Goal: Task Accomplishment & Management: Manage account settings

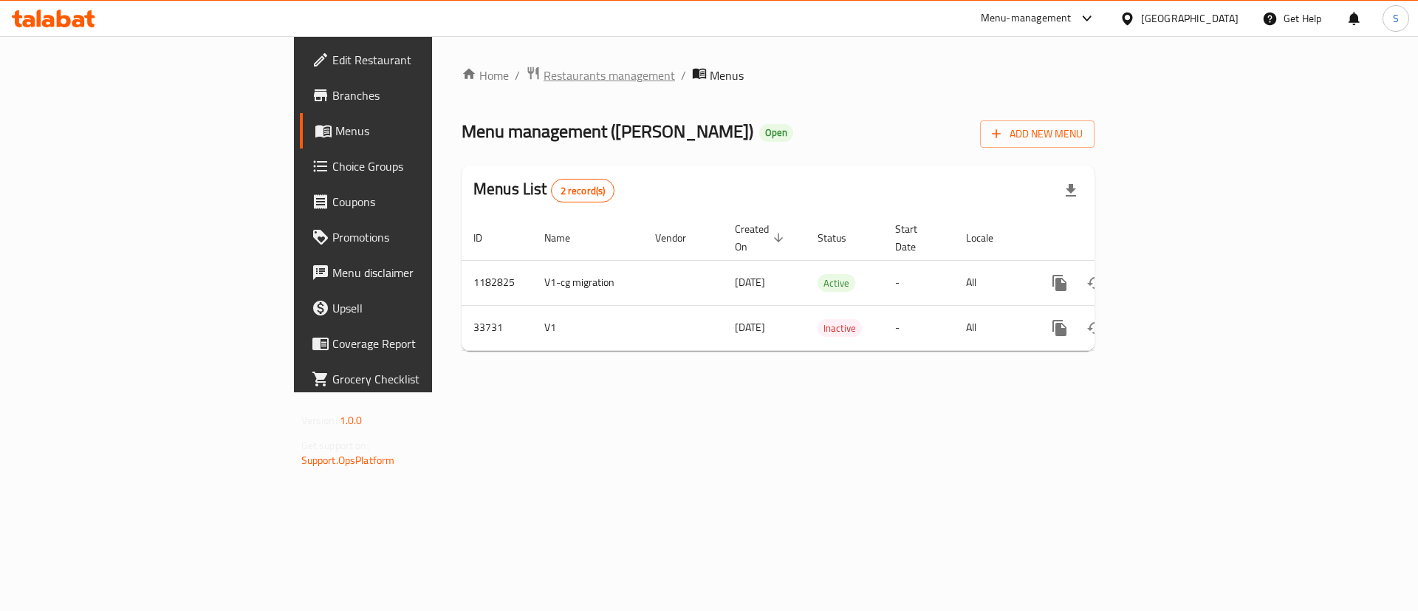
click at [544, 77] on span "Restaurants management" at bounding box center [609, 75] width 131 height 18
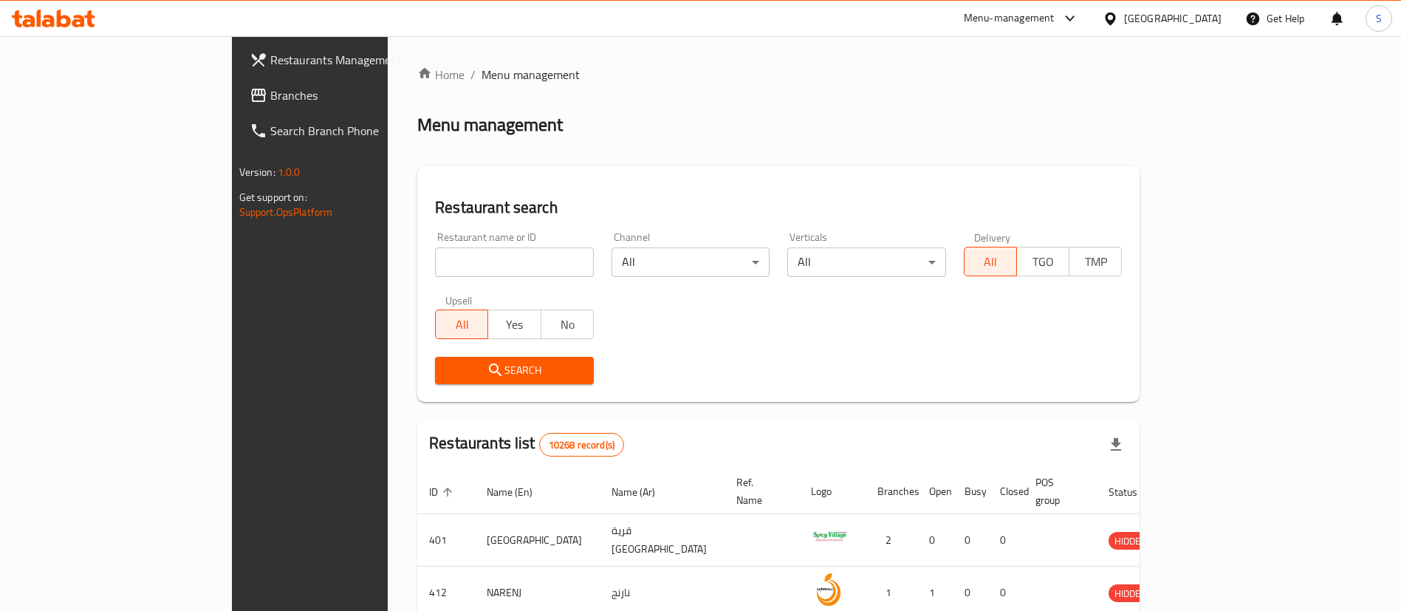
click at [435, 260] on input "search" at bounding box center [514, 262] width 159 height 30
click at [435, 262] on input "search" at bounding box center [514, 262] width 159 height 30
click at [459, 253] on input "search" at bounding box center [514, 262] width 159 height 30
type input "o"
type input "i"
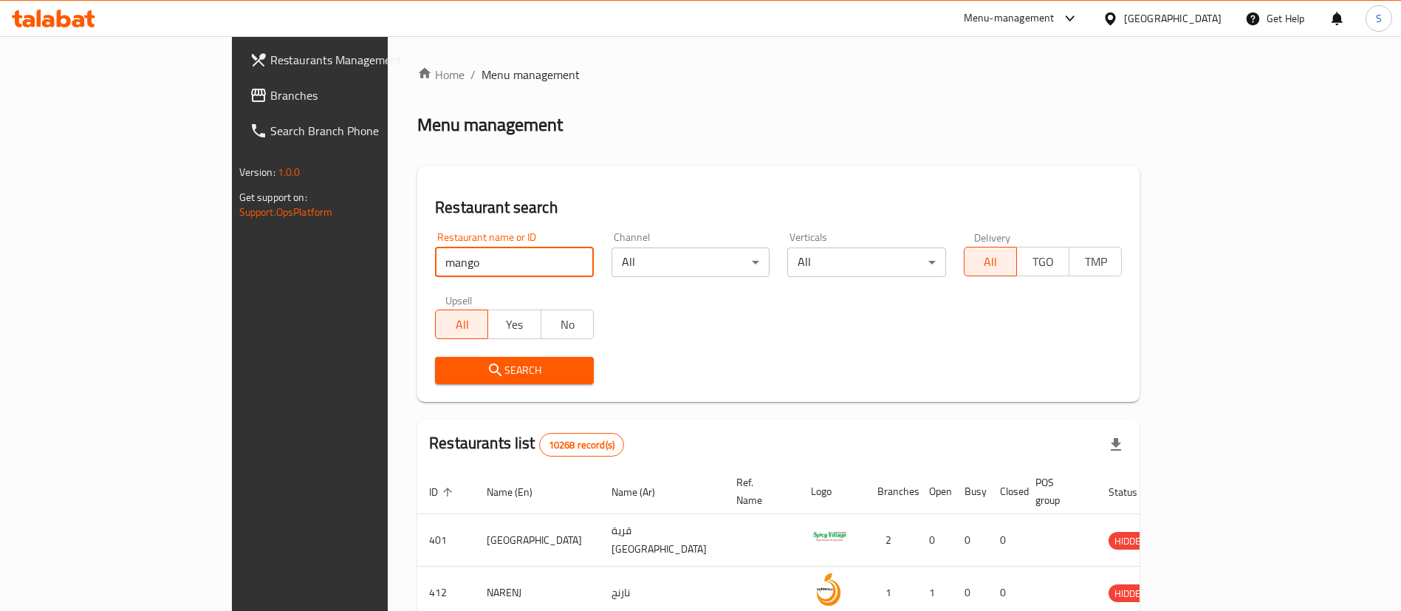
type input "[PERSON_NAME]"
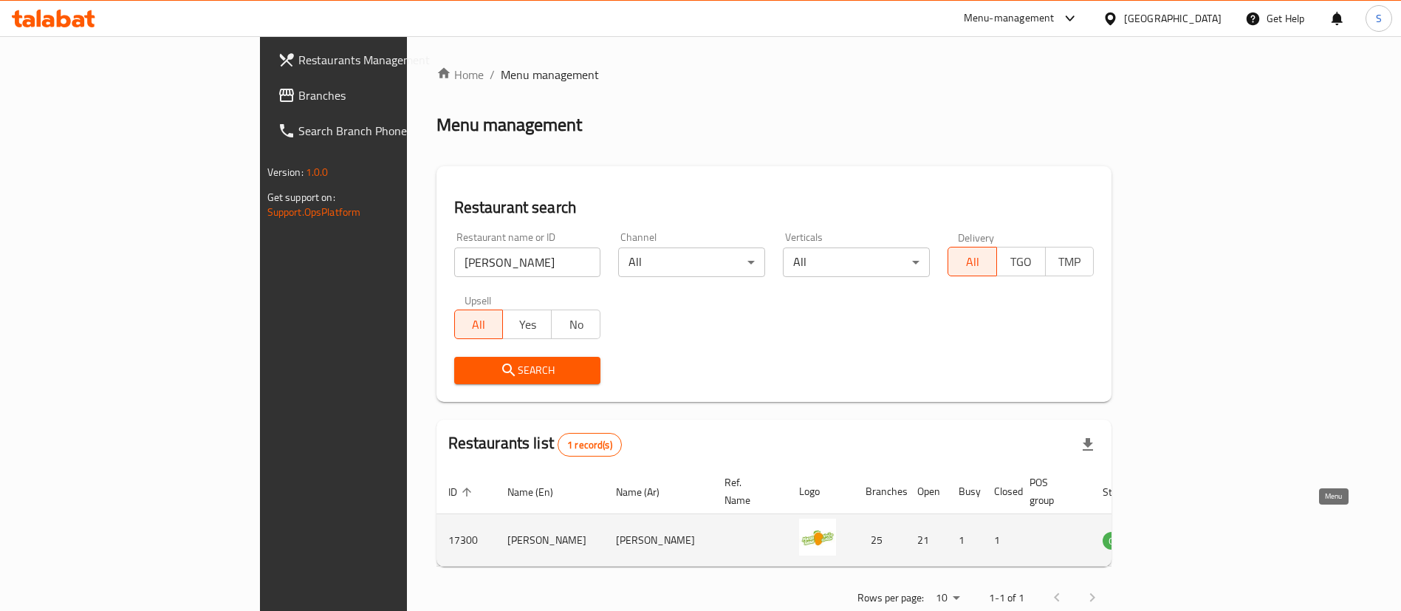
click at [1198, 531] on icon "enhanced table" at bounding box center [1189, 540] width 18 height 18
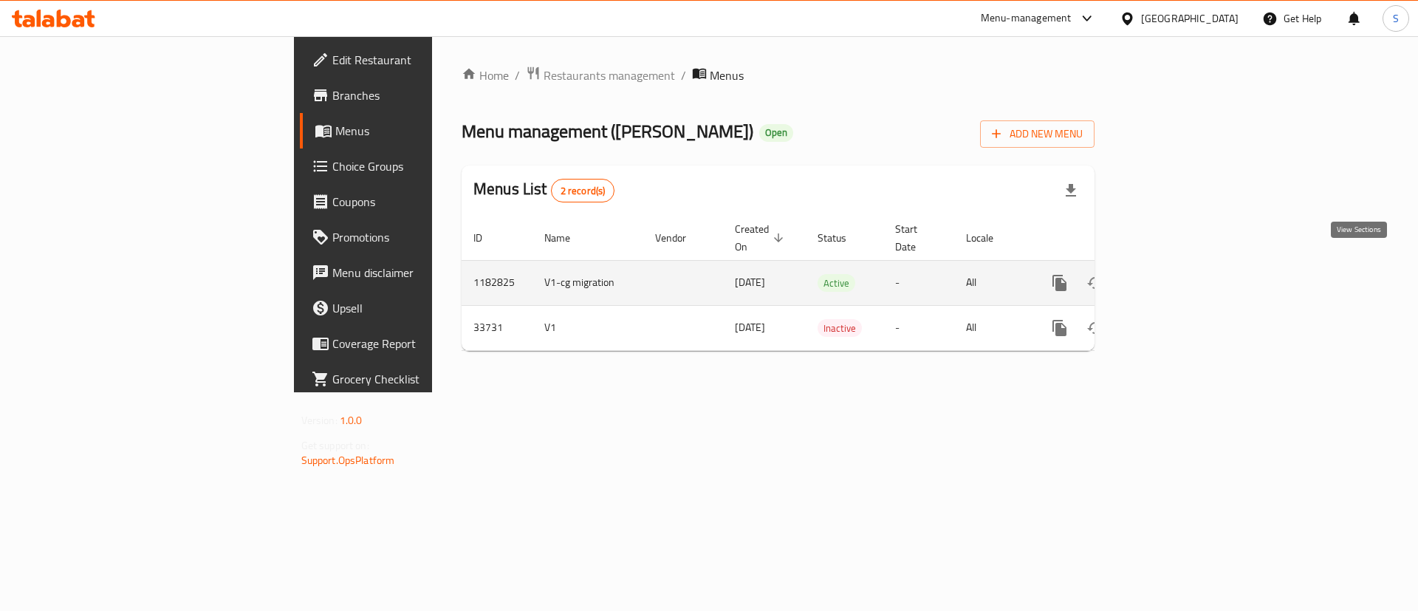
click at [1175, 274] on icon "enhanced table" at bounding box center [1166, 283] width 18 height 18
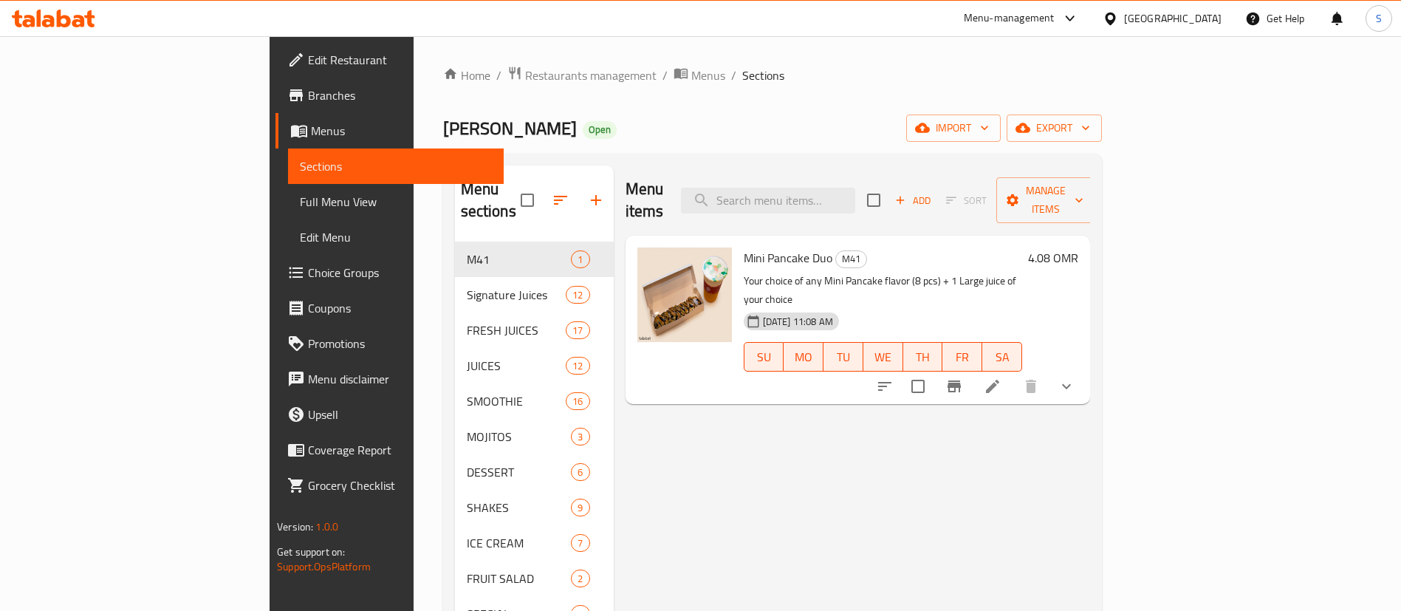
click at [939, 427] on div "Menu items Add Sort Manage items Mini Pancake Duo M41 Your choice of any Mini P…" at bounding box center [852, 489] width 476 height 649
click at [1084, 369] on button "show more" at bounding box center [1066, 386] width 35 height 35
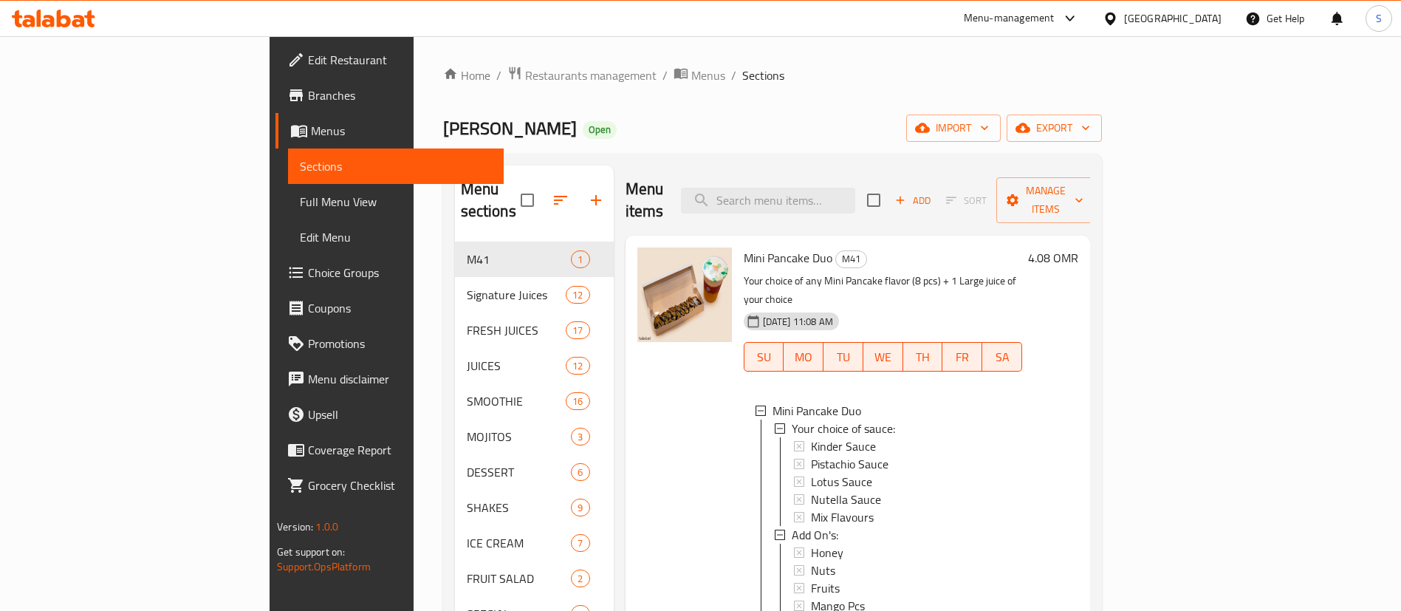
scroll to position [223, 0]
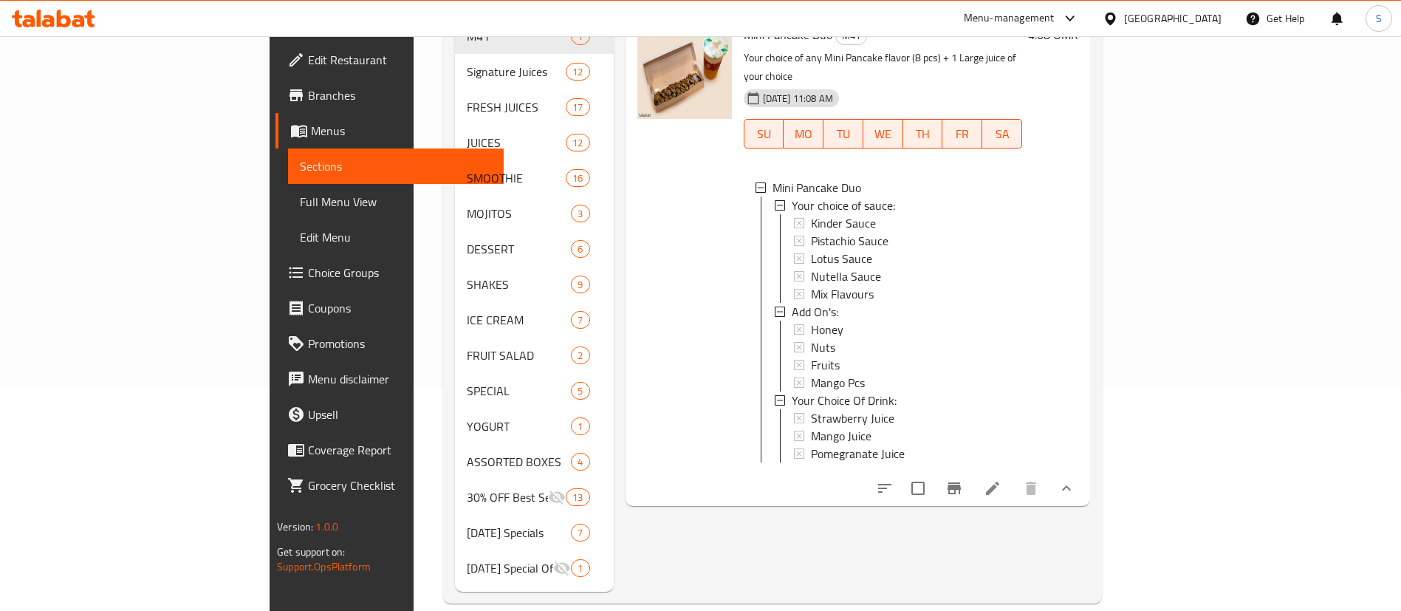
click at [308, 273] on span "Choice Groups" at bounding box center [400, 273] width 184 height 18
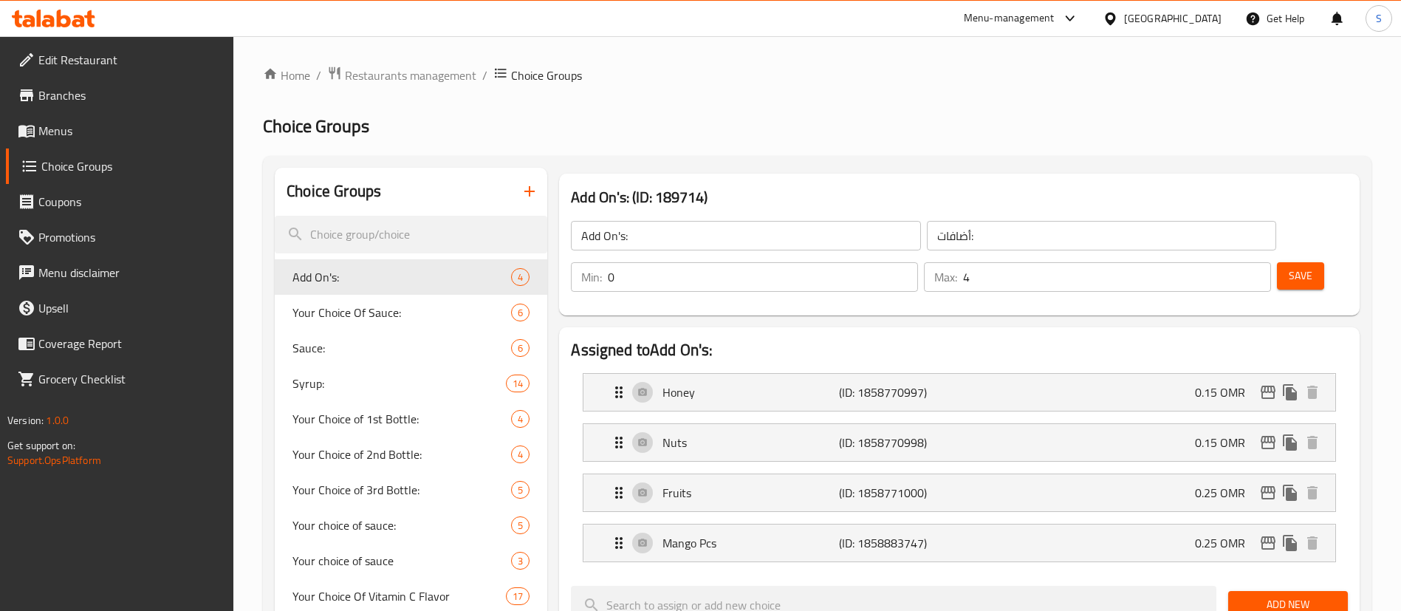
click at [406, 223] on input "search" at bounding box center [411, 235] width 273 height 38
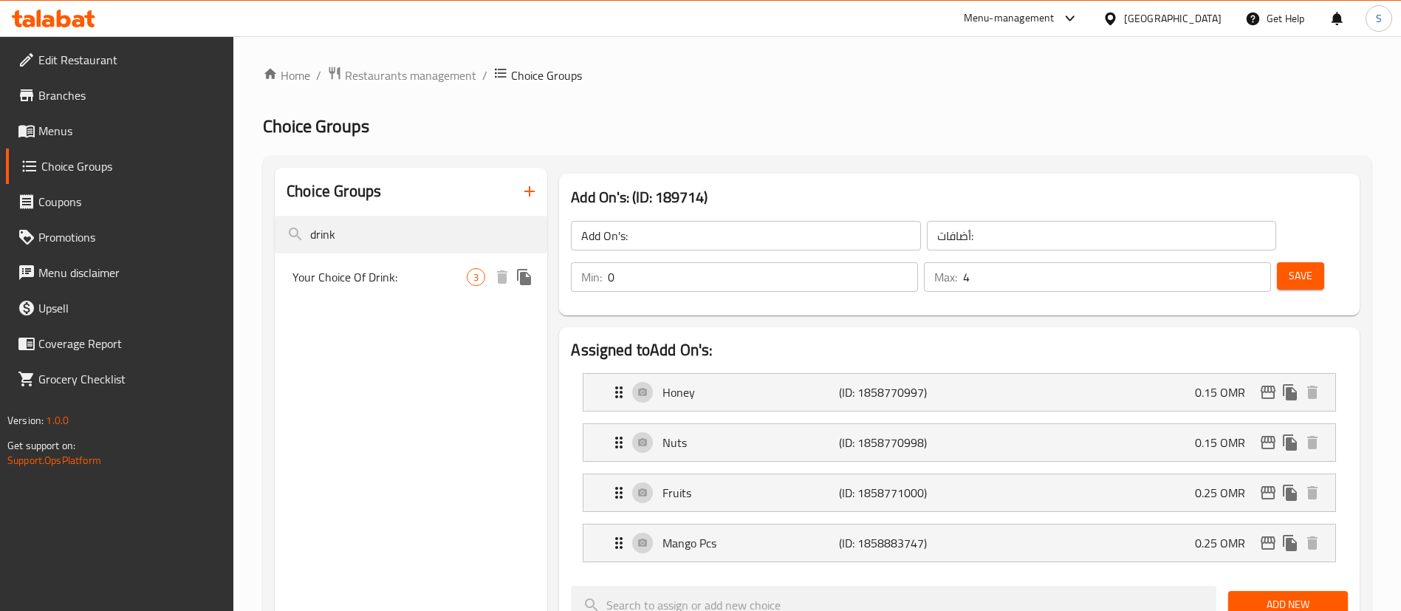
type input "drink"
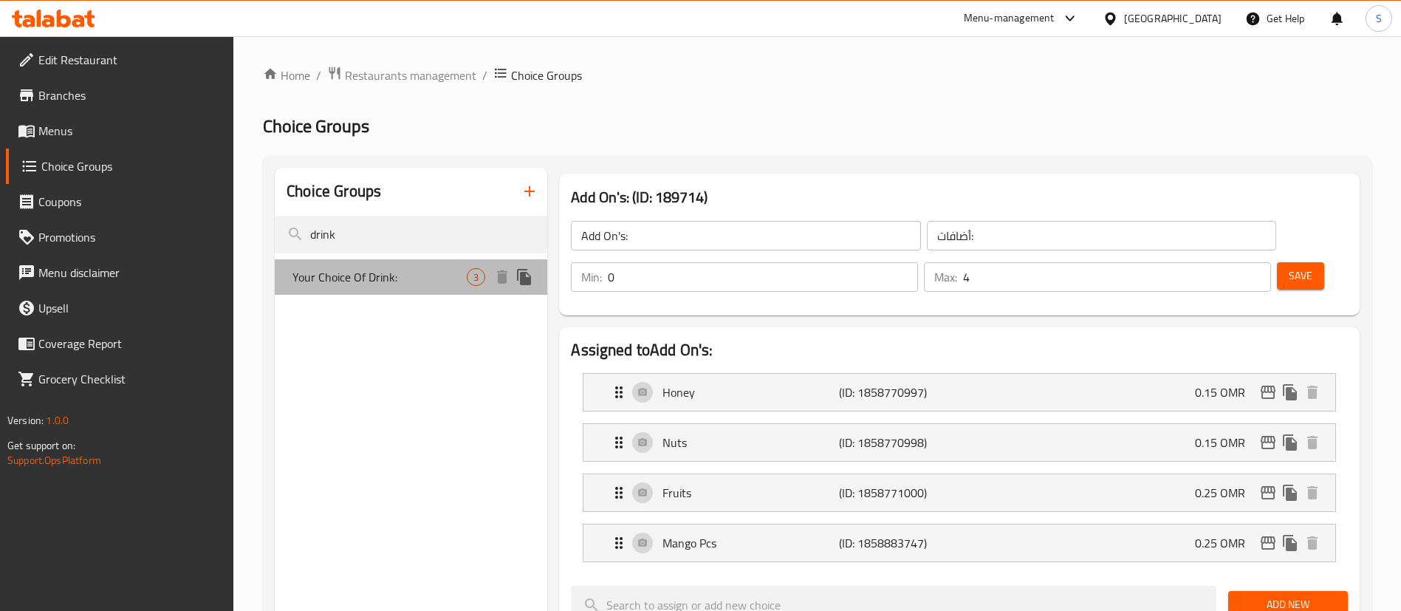
click at [458, 273] on span "Your Choice Of Drink:" at bounding box center [379, 277] width 174 height 18
type input "Your Choice Of Drink:"
type input "اختيارك من المشروبات:"
type input "1"
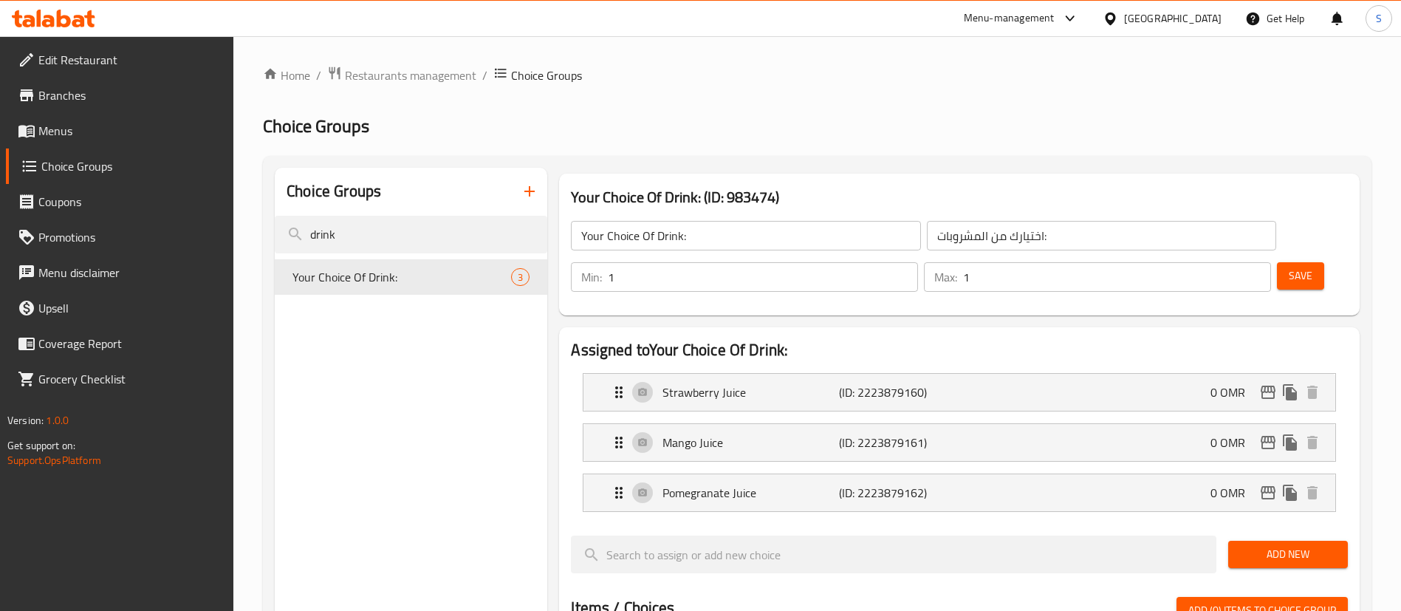
click at [898, 121] on h2 "Choice Groups" at bounding box center [817, 126] width 1109 height 24
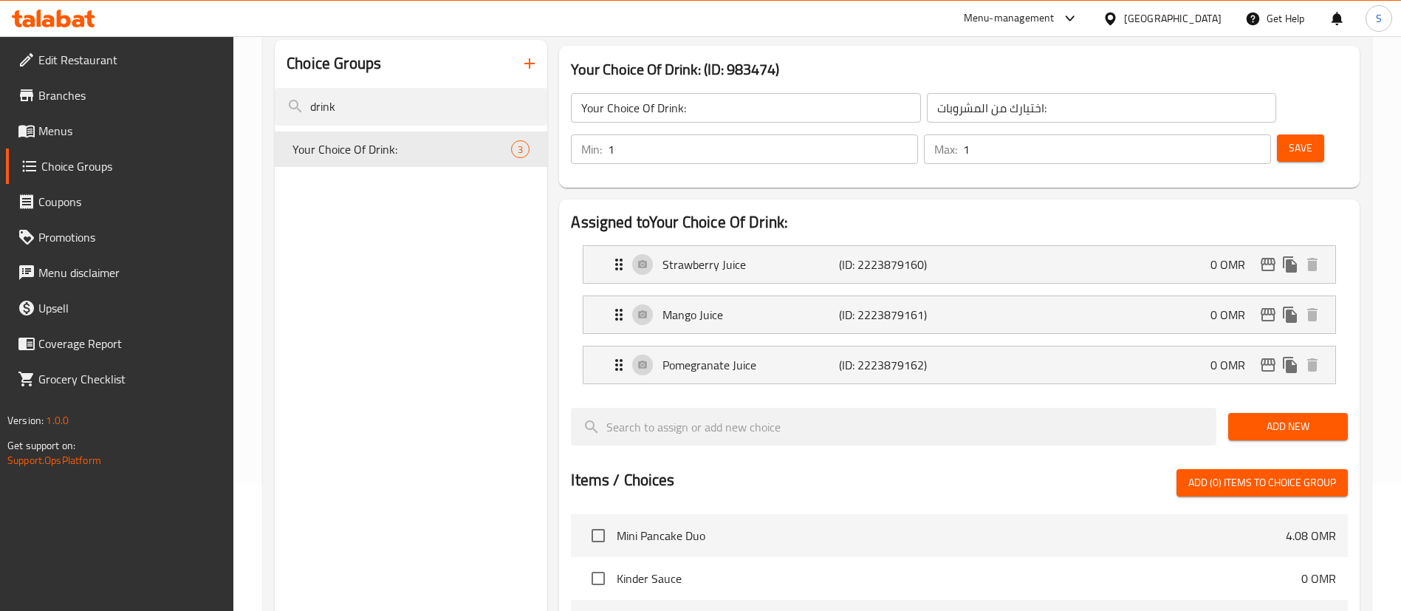
scroll to position [129, 0]
click at [917, 355] on p "(ID: 2223879162)" at bounding box center [897, 364] width 117 height 18
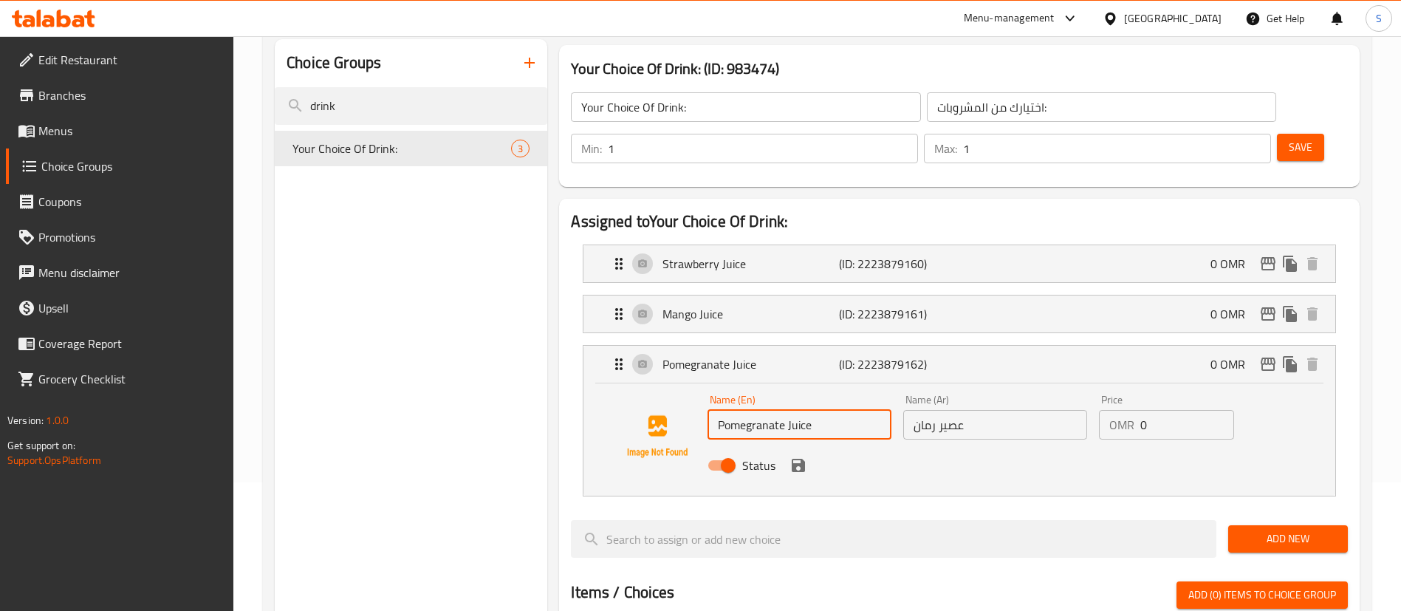
click at [784, 410] on input "Pomegranate Juice" at bounding box center [800, 425] width 184 height 30
click at [785, 410] on input "Pomegranate Juice" at bounding box center [800, 425] width 184 height 30
type input "Avocado Juice"
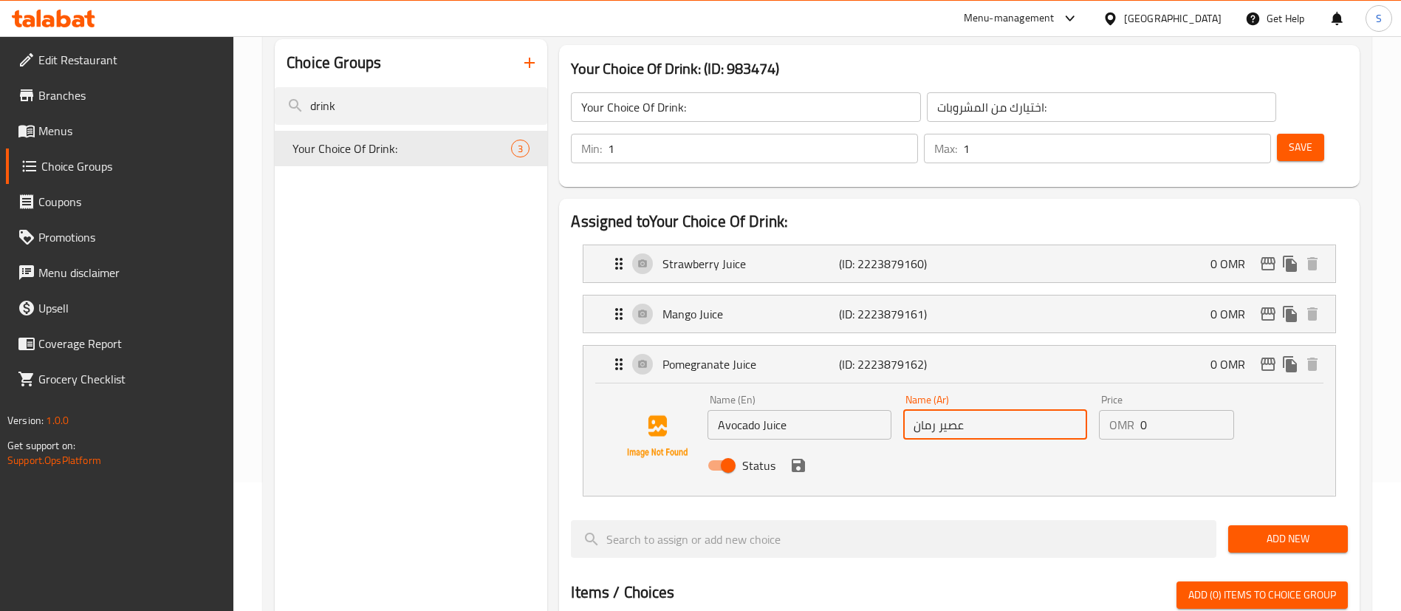
drag, startPoint x: 936, startPoint y: 381, endPoint x: 917, endPoint y: 380, distance: 18.5
click at [917, 410] on input "عصير رمان" at bounding box center [995, 425] width 184 height 30
drag, startPoint x: 936, startPoint y: 386, endPoint x: 911, endPoint y: 383, distance: 25.2
click at [911, 410] on input "عصير رمان" at bounding box center [995, 425] width 184 height 30
click at [931, 410] on input "عصير رمان" at bounding box center [995, 425] width 184 height 30
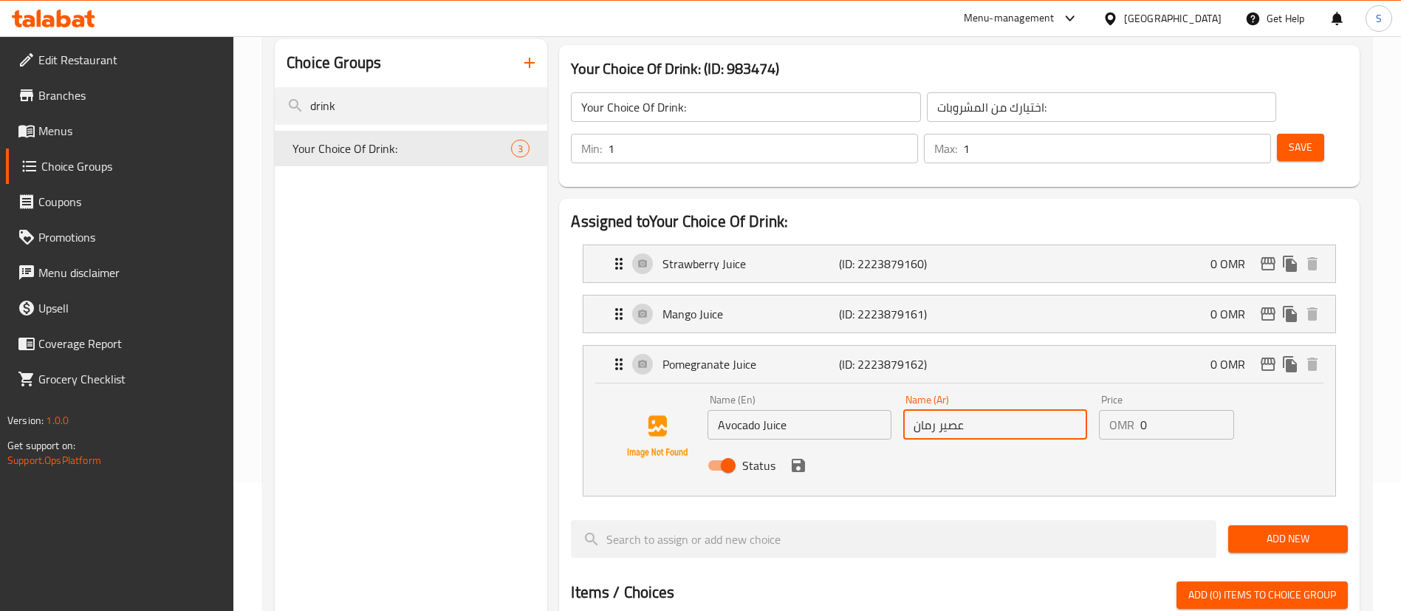
click at [931, 410] on input "عصير رمان" at bounding box center [995, 425] width 184 height 30
click at [795, 459] on icon "save" at bounding box center [798, 465] width 13 height 13
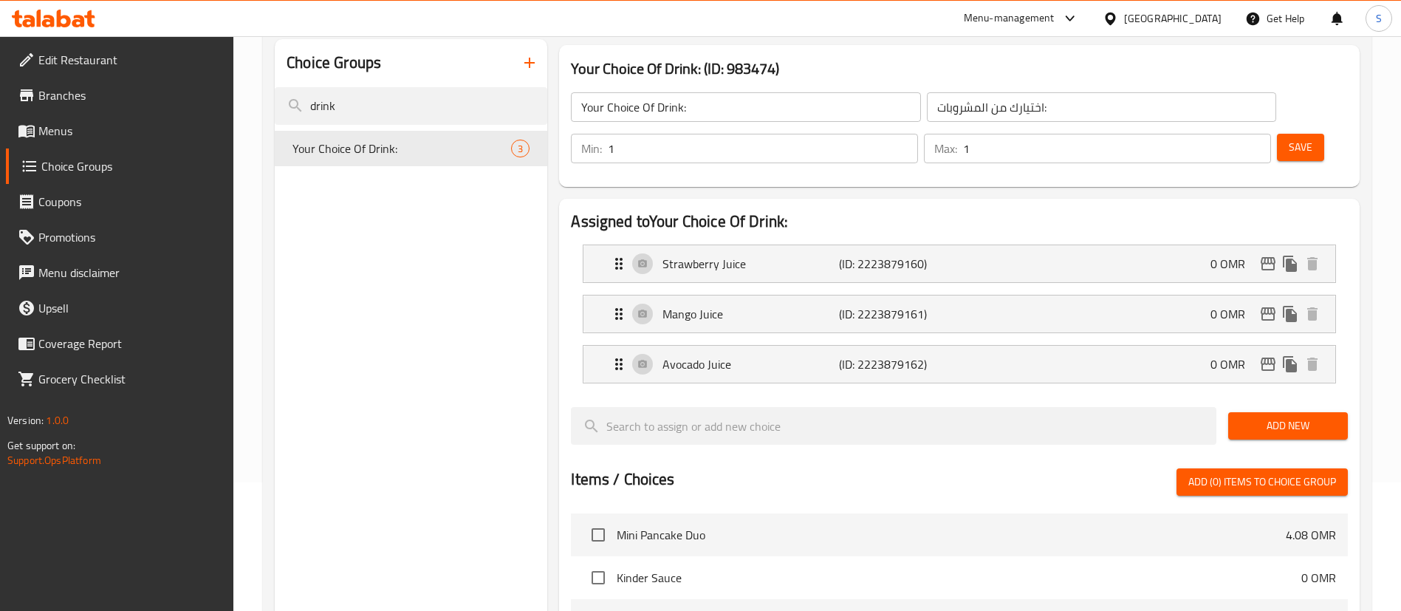
type input "عصير افوكادو"
click at [1289, 417] on span "Add New" at bounding box center [1288, 426] width 96 height 18
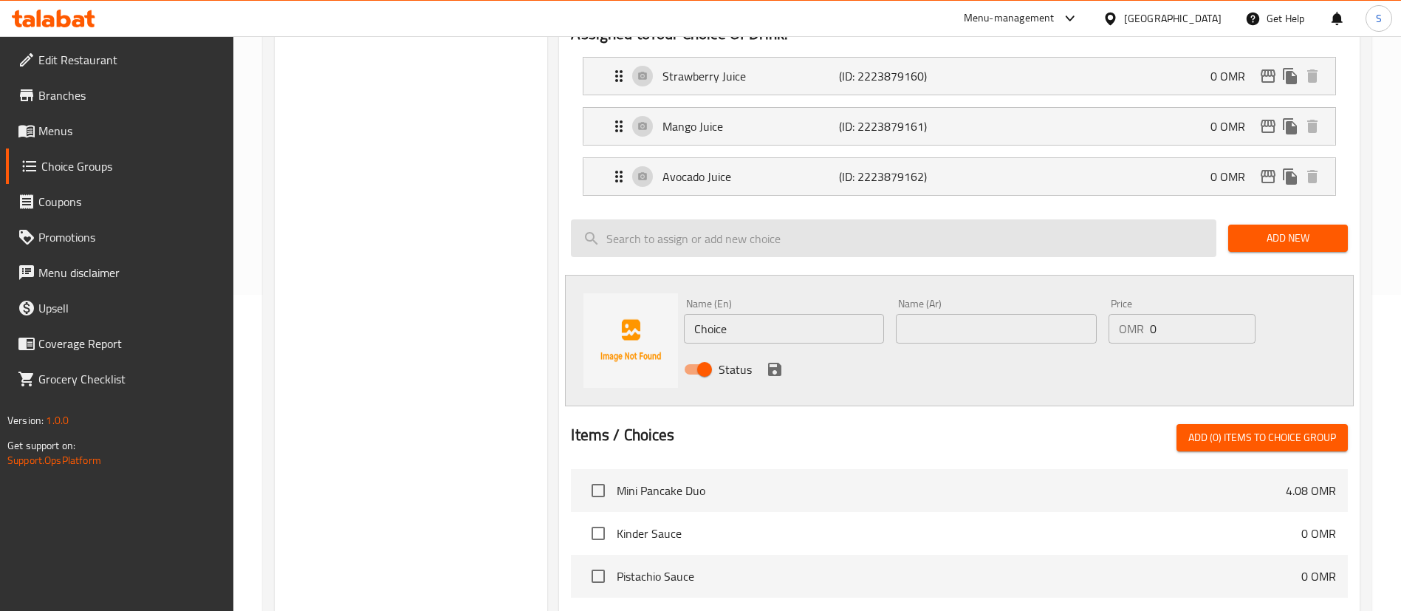
scroll to position [326, 0]
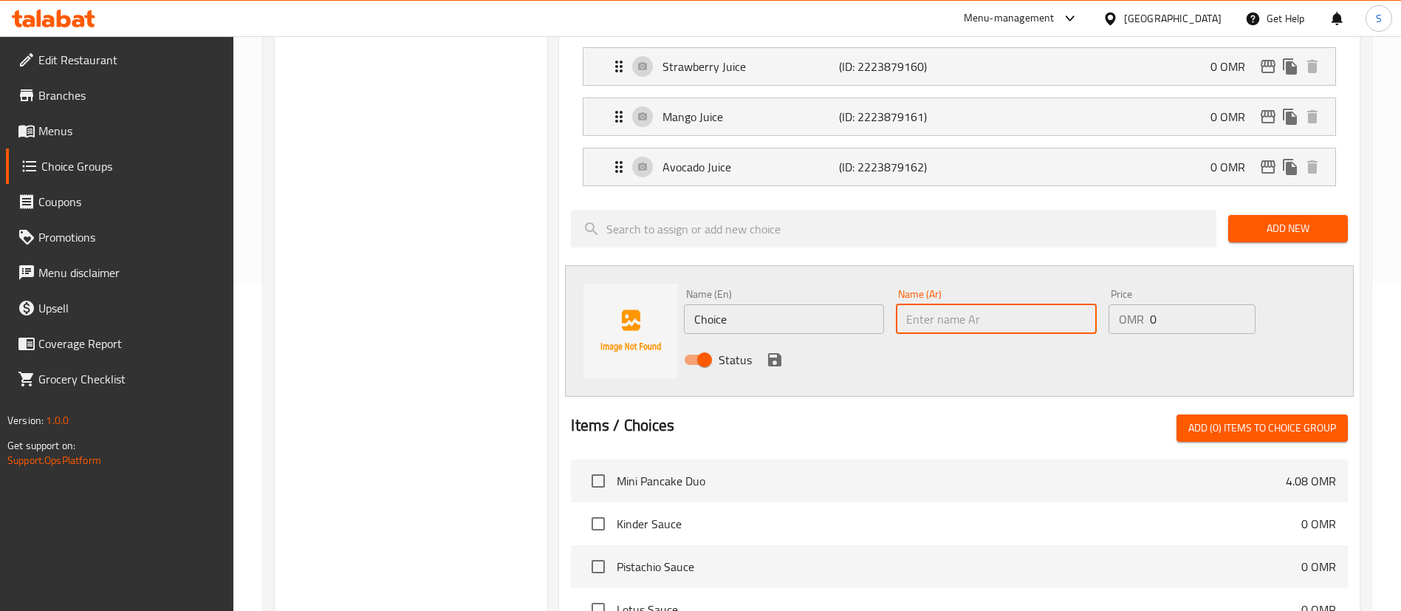
click at [954, 304] on input "text" at bounding box center [996, 319] width 200 height 30
type input "عصير برتقال"
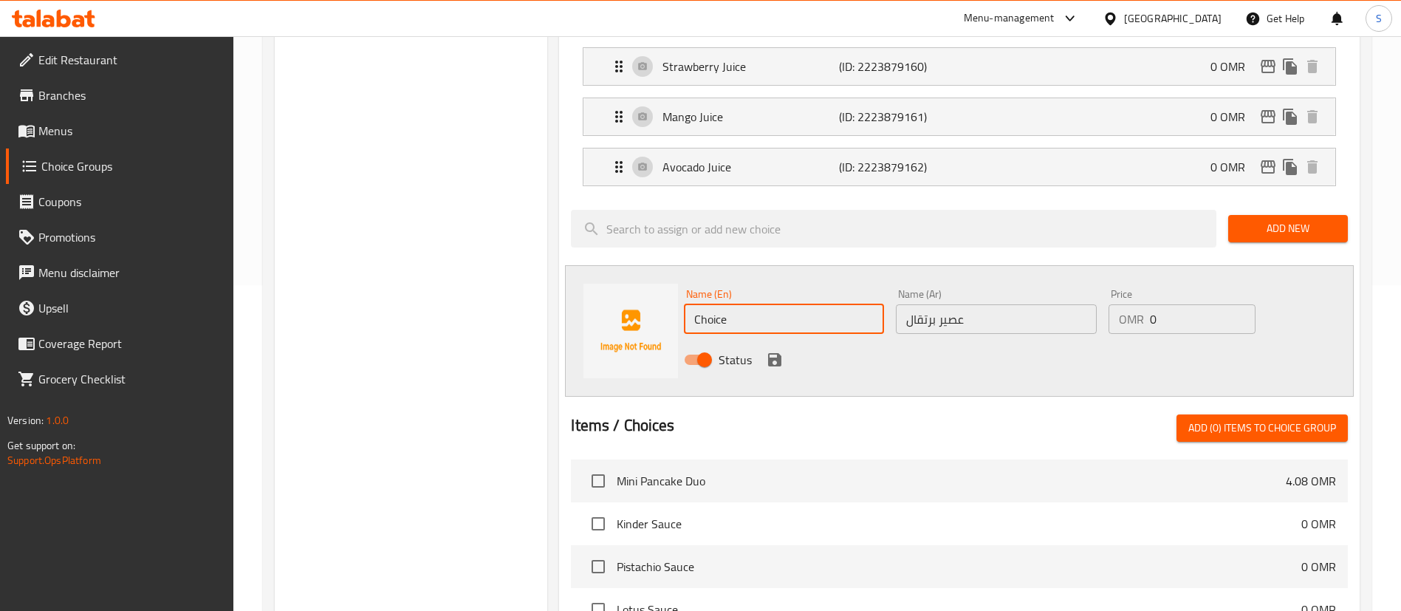
click at [732, 304] on input "Choice" at bounding box center [784, 319] width 200 height 30
type input "Orange Juice"
click at [776, 351] on icon "save" at bounding box center [775, 360] width 18 height 18
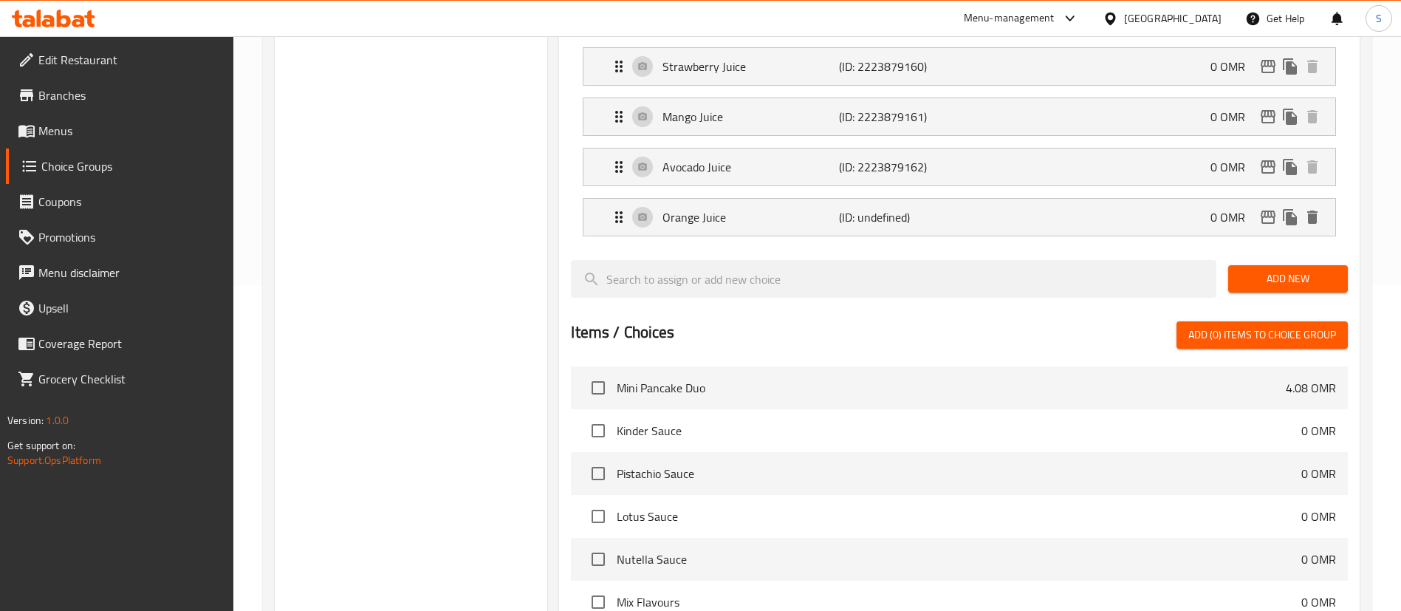
click at [1268, 270] on span "Add New" at bounding box center [1288, 279] width 96 height 18
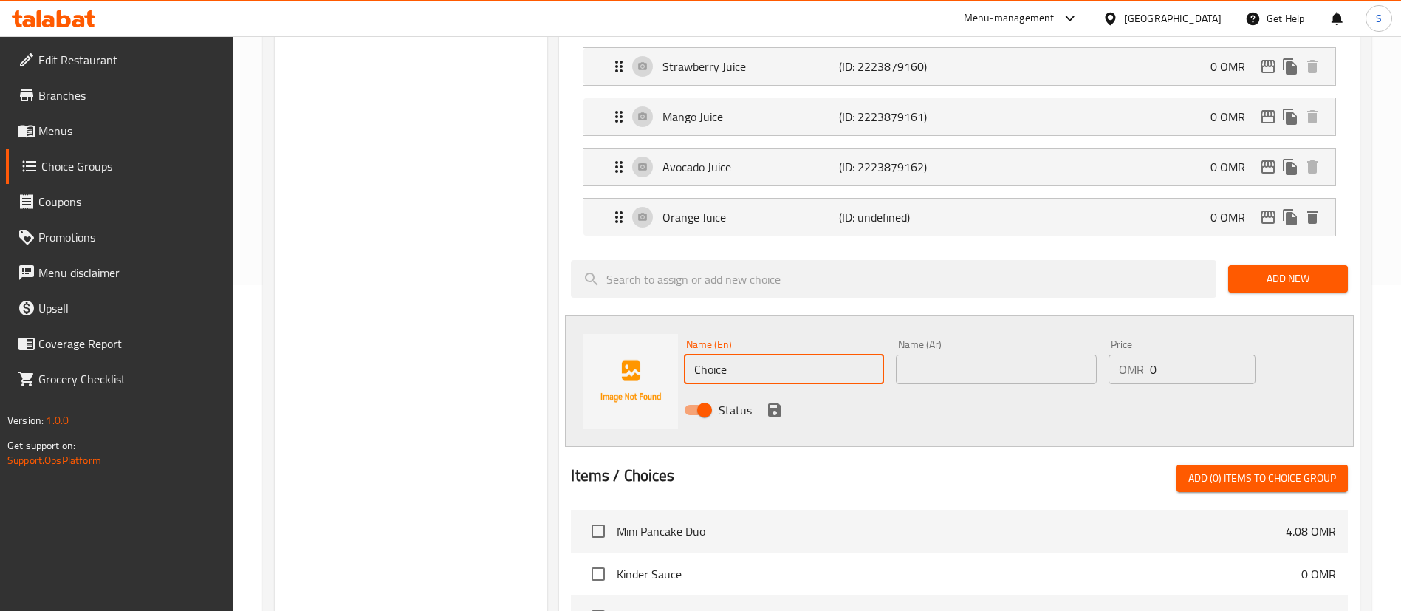
click at [809, 354] on input "Choice" at bounding box center [784, 369] width 200 height 30
type input "Lemon & Mint Juice"
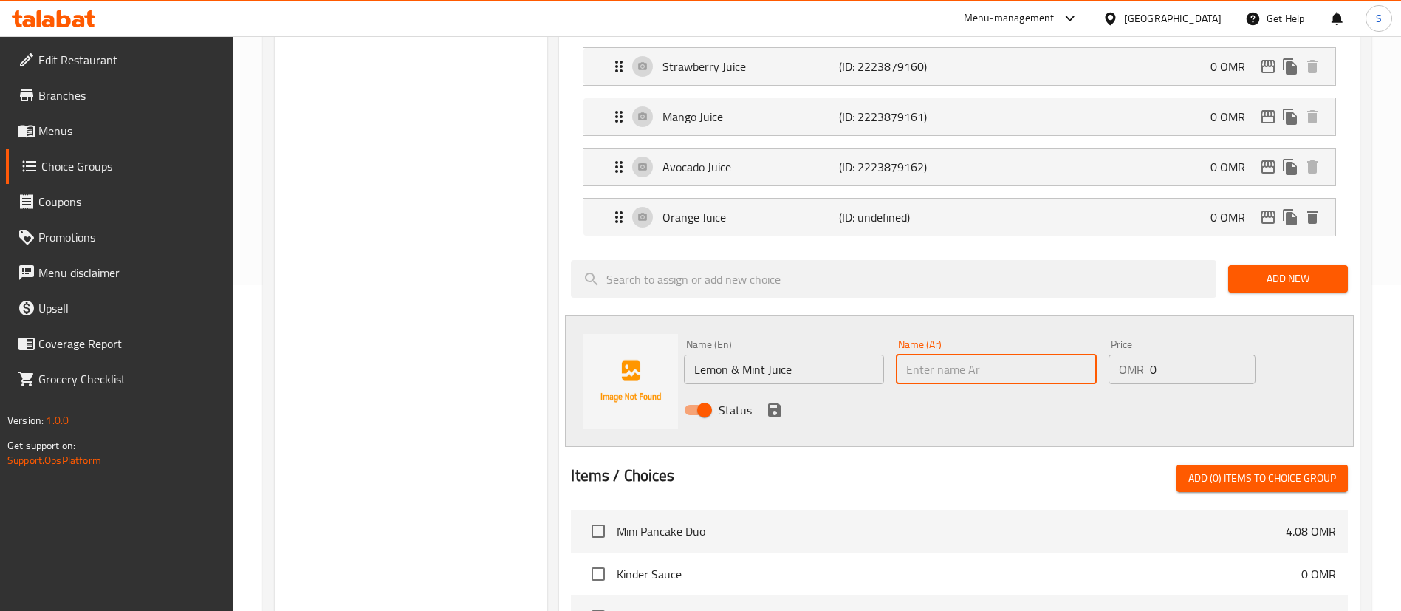
click at [962, 354] on input "text" at bounding box center [996, 369] width 200 height 30
type input "عصير ليمون ونعناع"
click at [778, 403] on icon "save" at bounding box center [774, 409] width 13 height 13
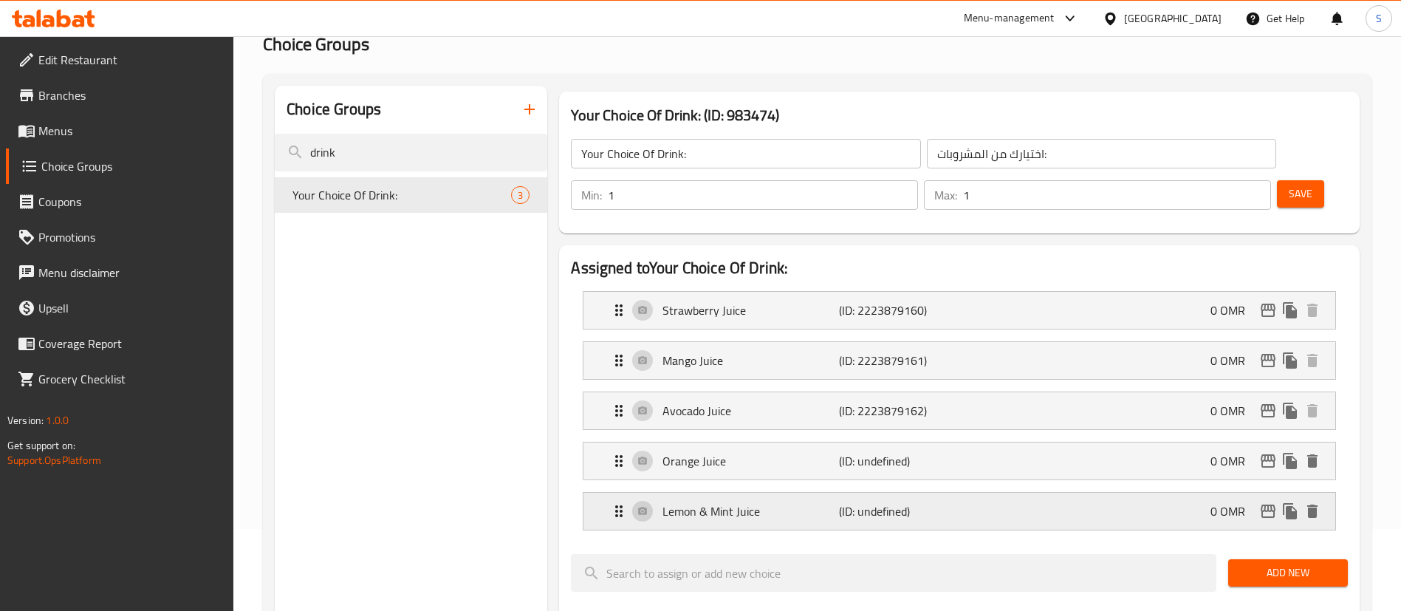
scroll to position [84, 0]
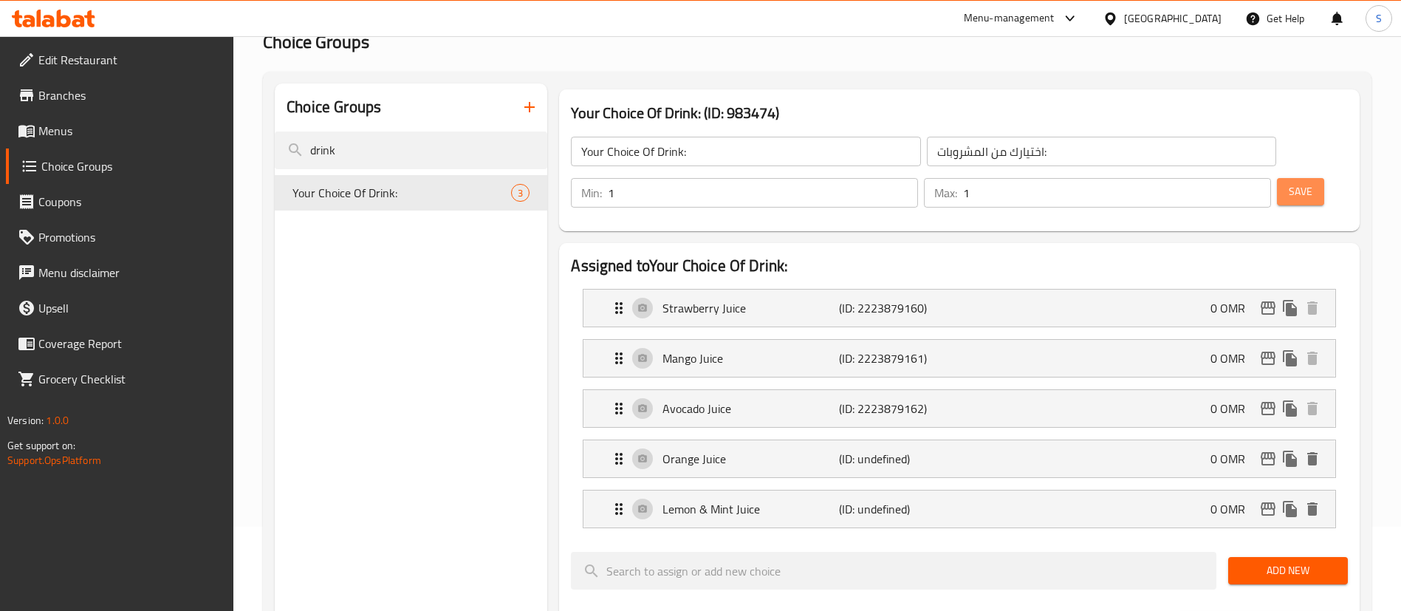
click at [1289, 182] on span "Save" at bounding box center [1301, 191] width 24 height 18
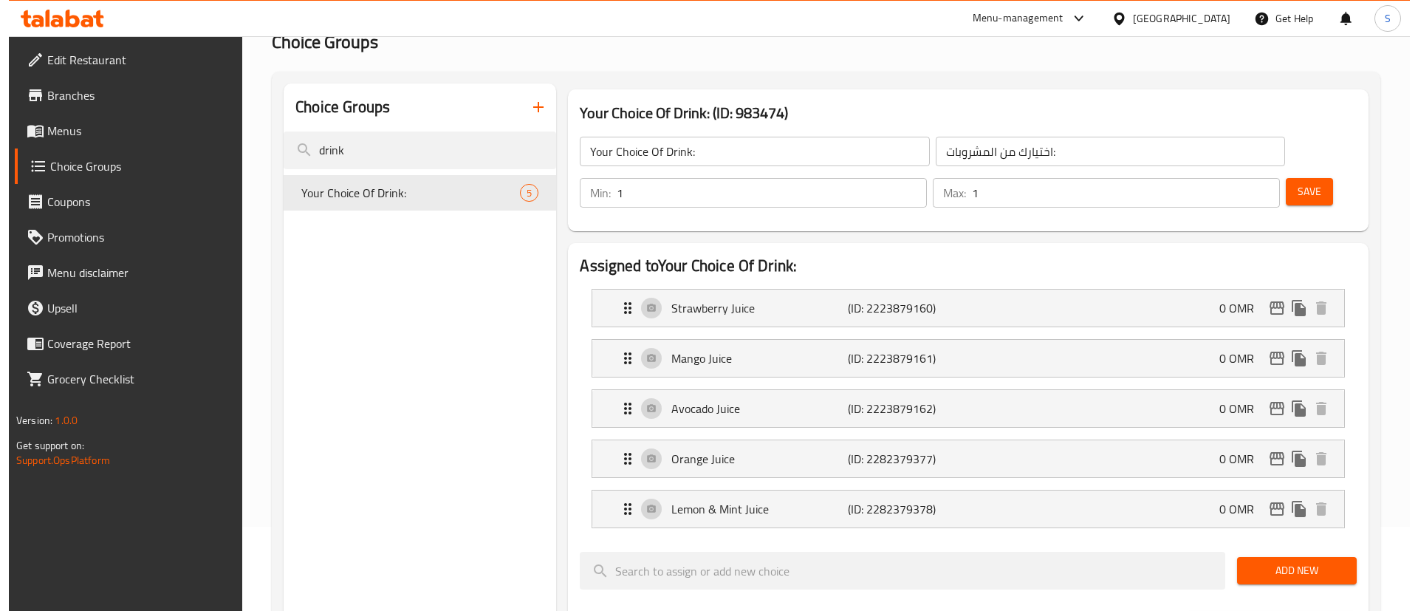
scroll to position [0, 0]
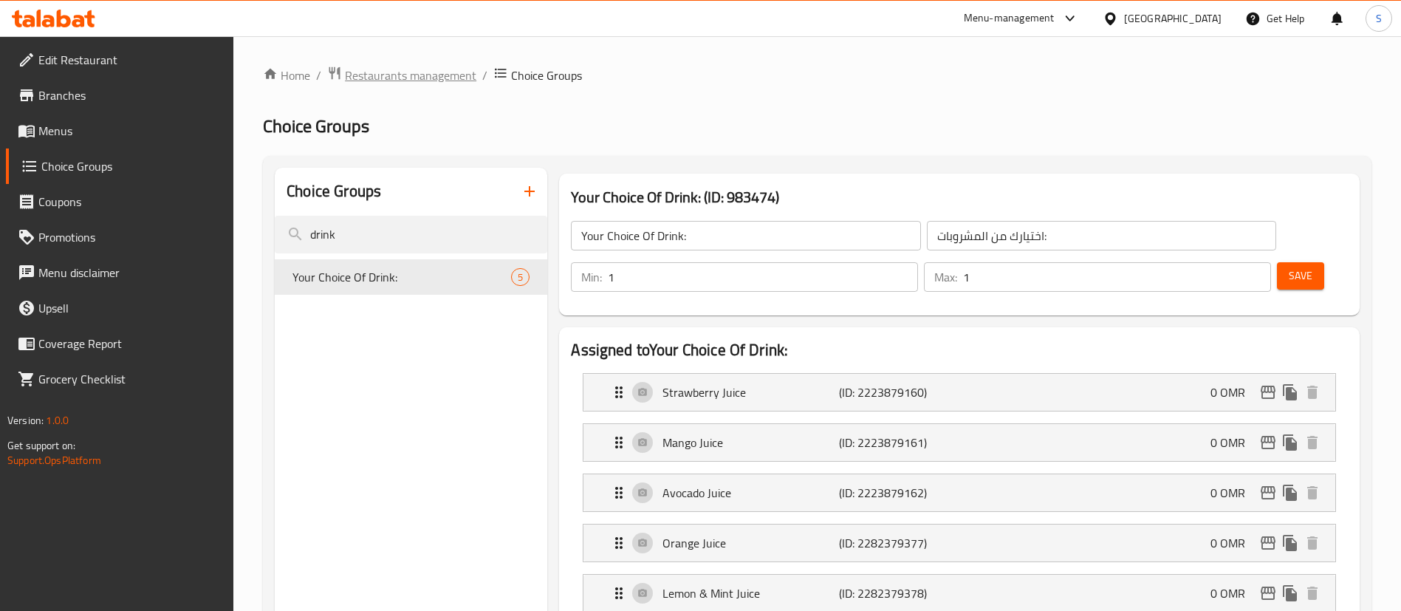
click at [402, 69] on span "Restaurants management" at bounding box center [410, 75] width 131 height 18
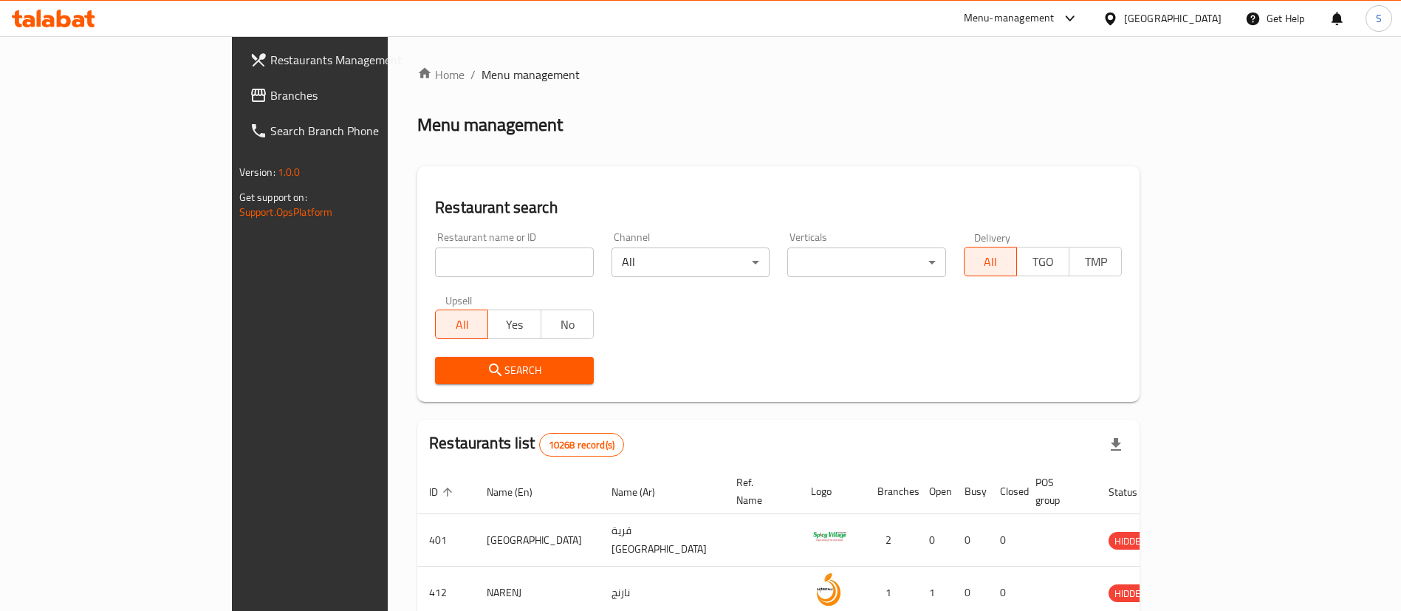
click at [435, 260] on input "search" at bounding box center [514, 262] width 159 height 30
type input "alabdalla"
click button "Search" at bounding box center [514, 370] width 159 height 27
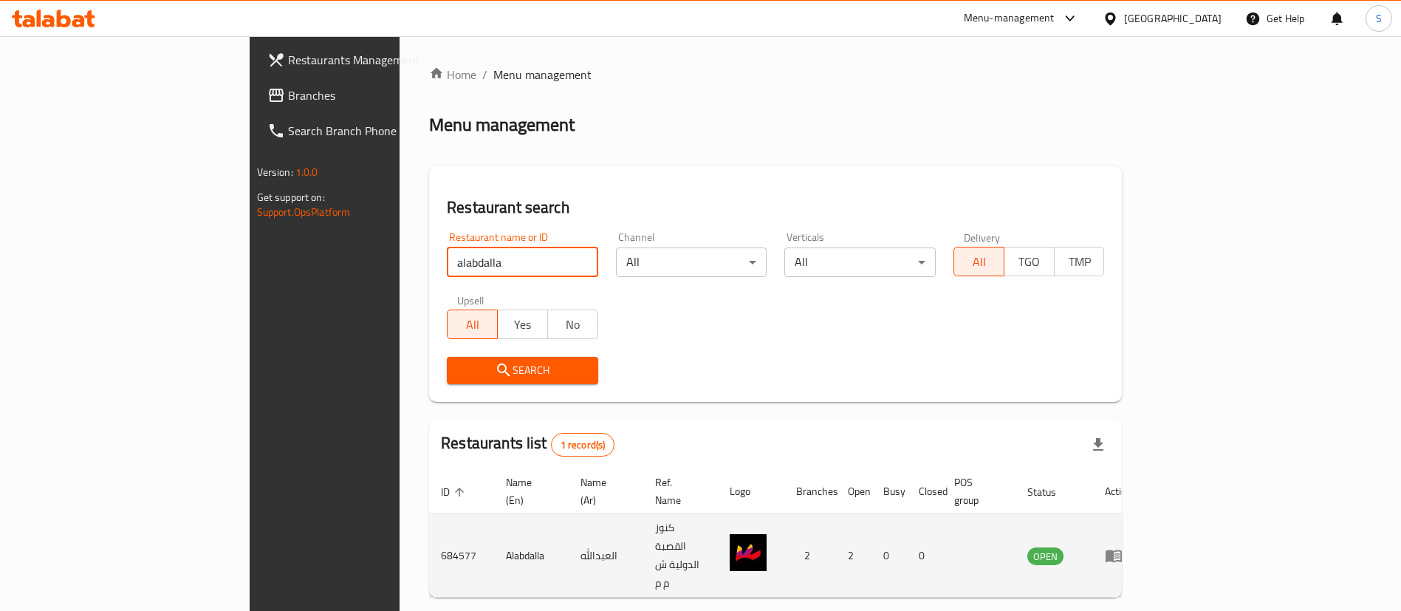
click at [429, 531] on td "684577" at bounding box center [461, 555] width 65 height 83
copy td "684577"
click at [1123, 547] on icon "enhanced table" at bounding box center [1114, 556] width 18 height 18
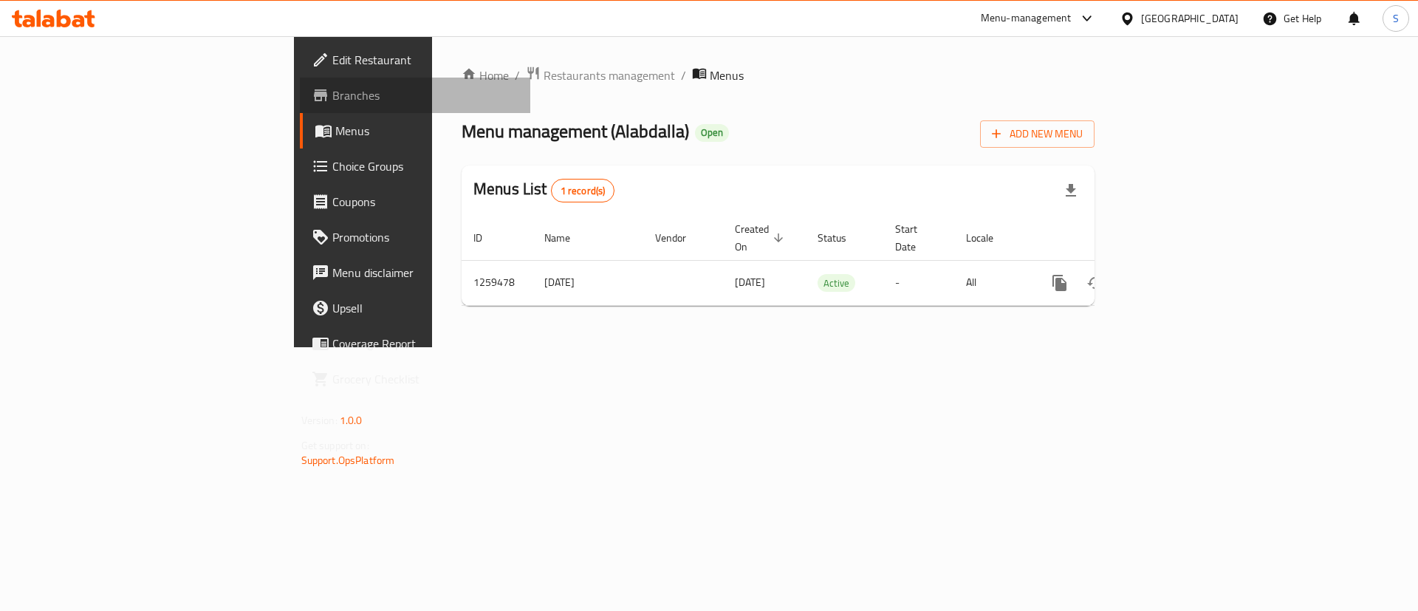
click at [332, 89] on span "Branches" at bounding box center [425, 95] width 187 height 18
